Goal: Information Seeking & Learning: Learn about a topic

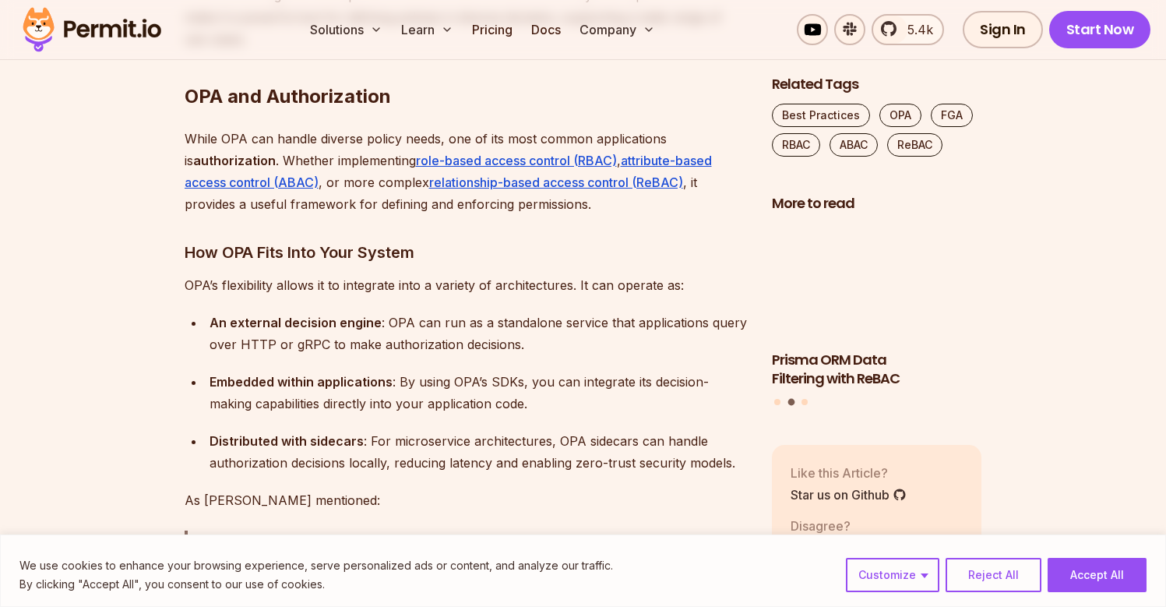
scroll to position [2767, 0]
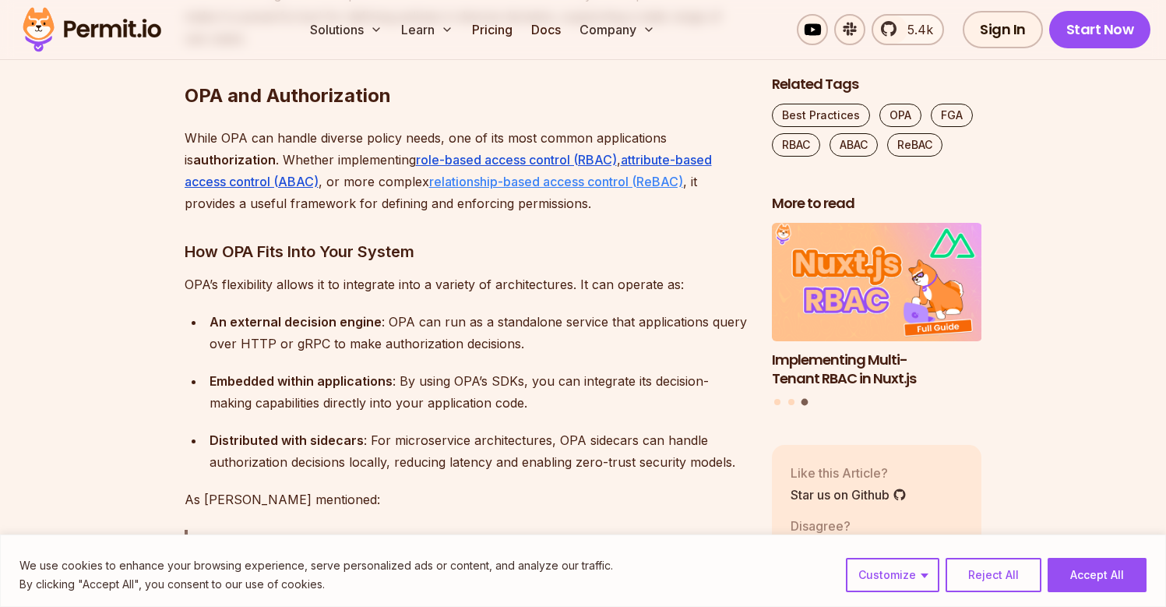
click at [548, 174] on link "relationship-based access control (ReBAC)" at bounding box center [556, 182] width 254 height 16
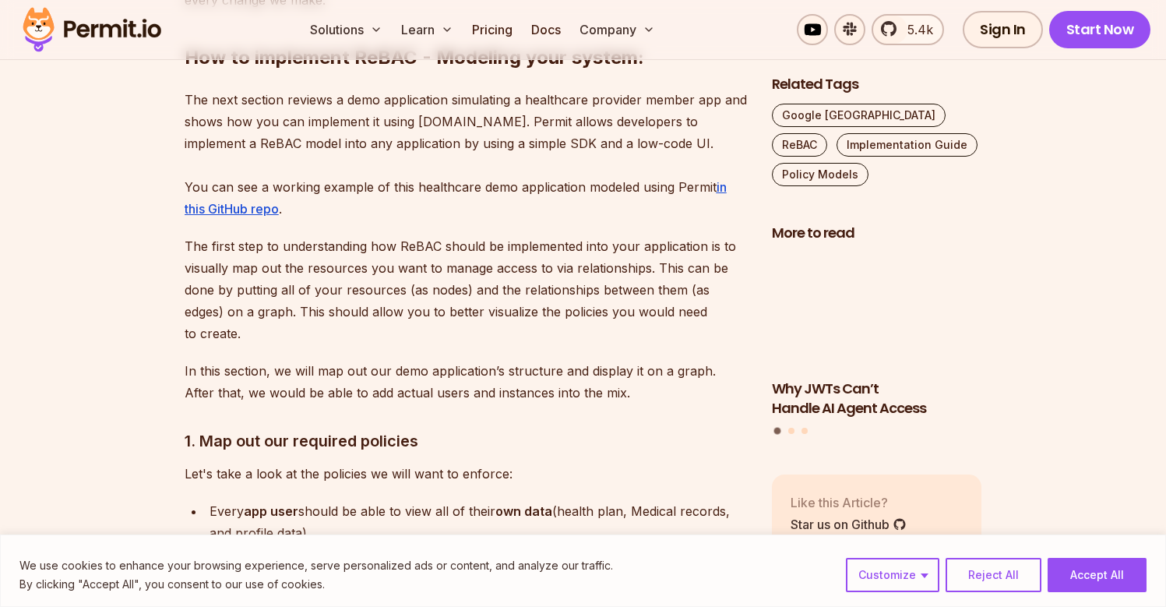
scroll to position [5039, 0]
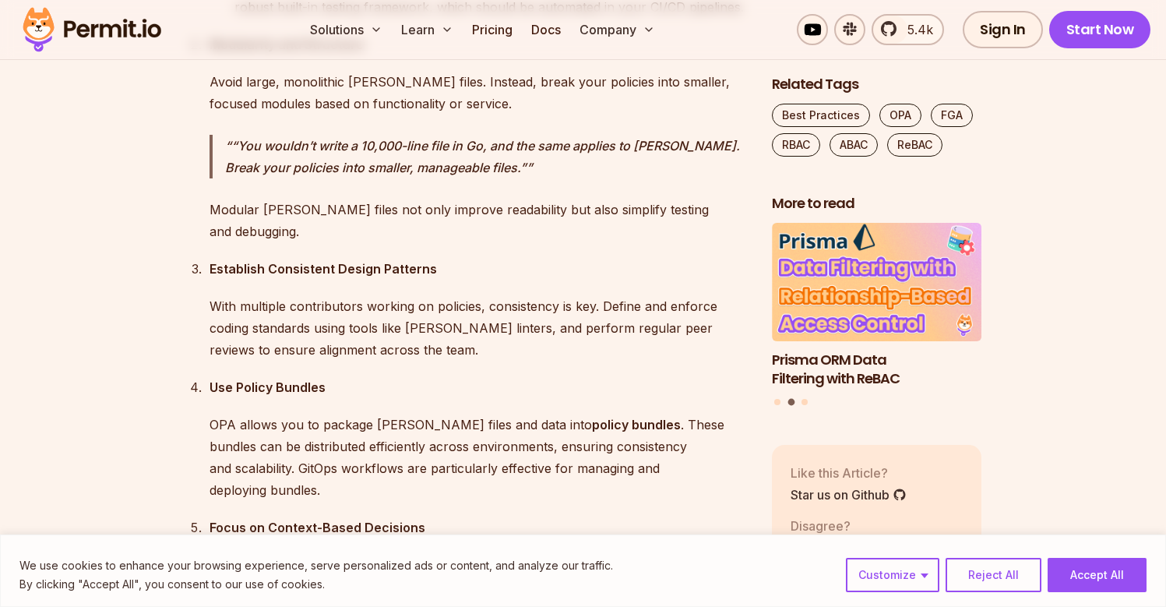
scroll to position [4215, 0]
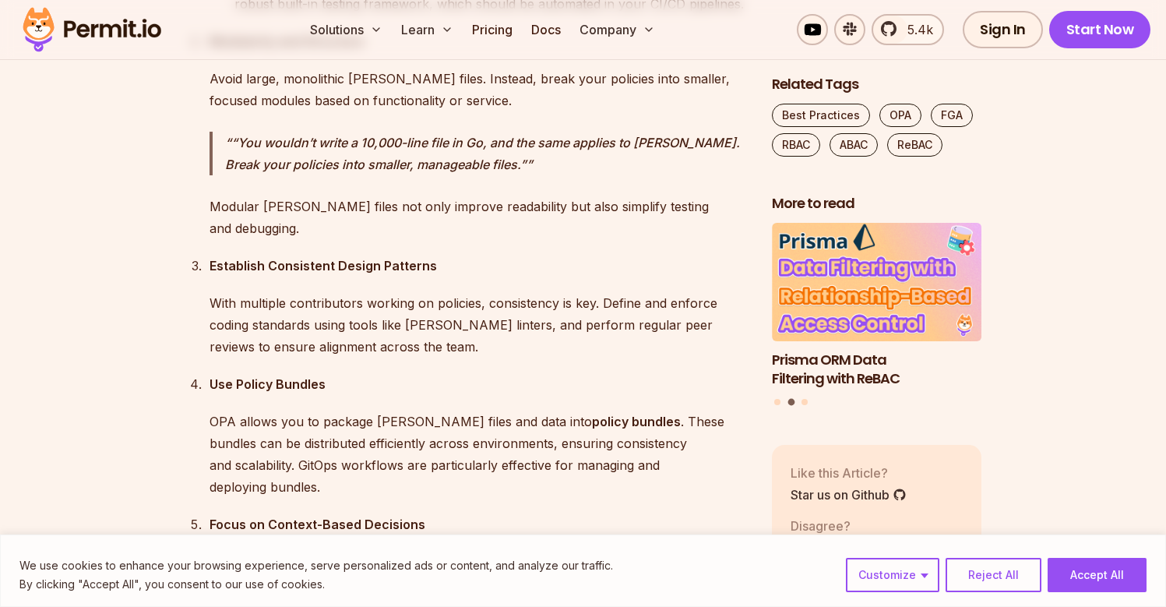
click at [89, 32] on img at bounding box center [92, 29] width 153 height 53
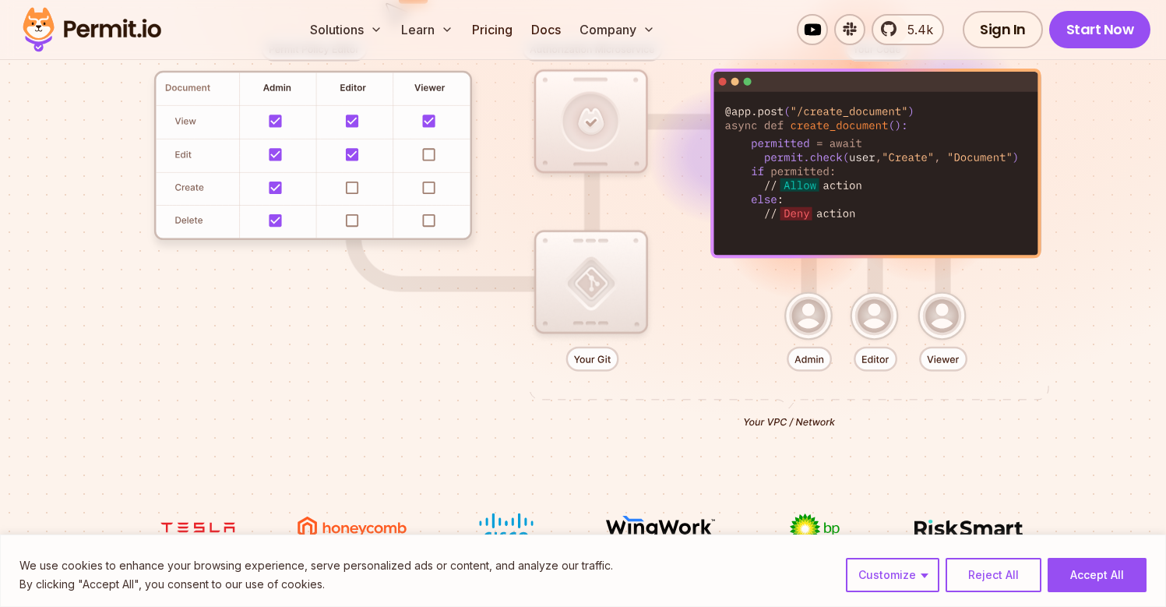
scroll to position [436, 0]
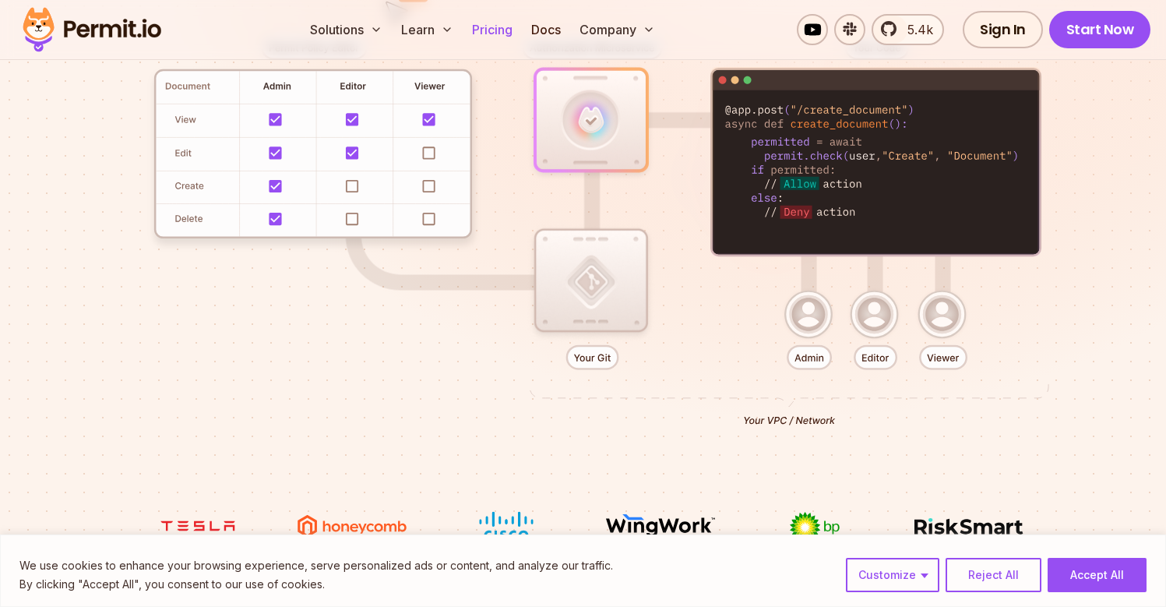
click at [491, 29] on link "Pricing" at bounding box center [492, 29] width 53 height 31
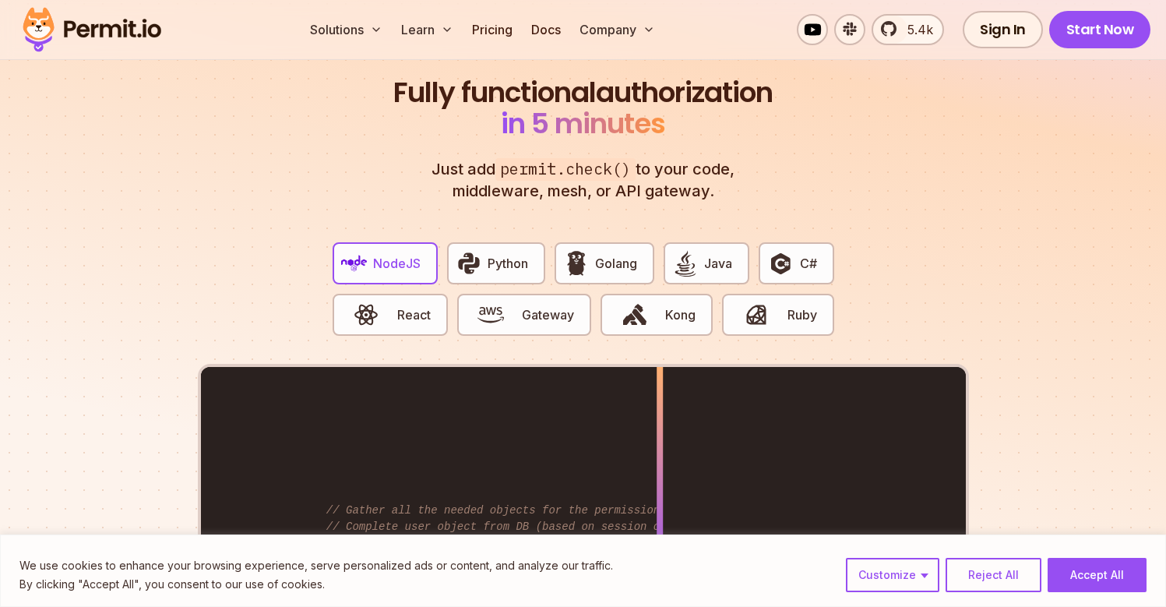
scroll to position [2915, 0]
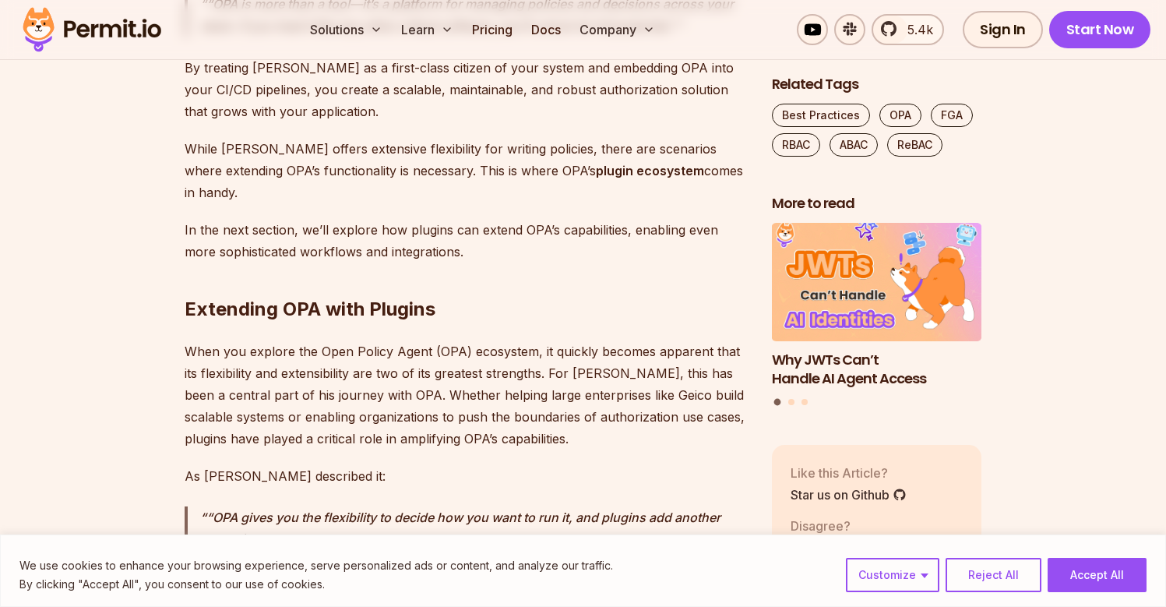
scroll to position [5042, 0]
